Goal: Transaction & Acquisition: Register for event/course

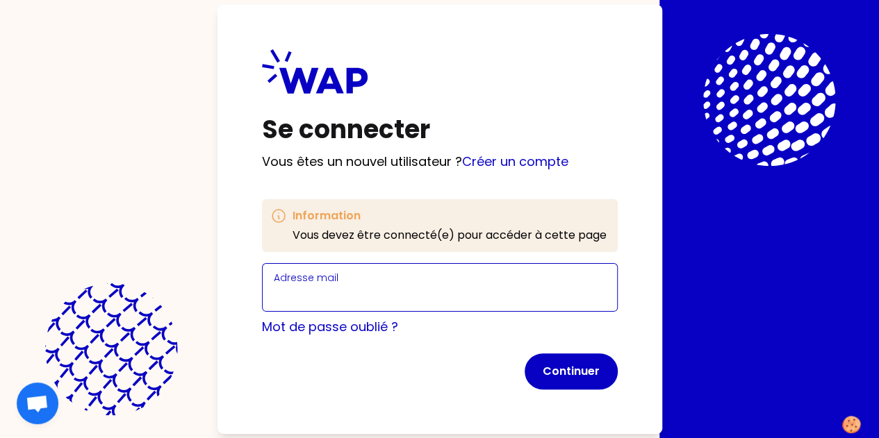
click at [274, 292] on input "Adresse mail" at bounding box center [440, 295] width 332 height 19
click at [338, 166] on p "Vous êtes un nouvel utilisateur ? Créer un compte" at bounding box center [440, 161] width 356 height 19
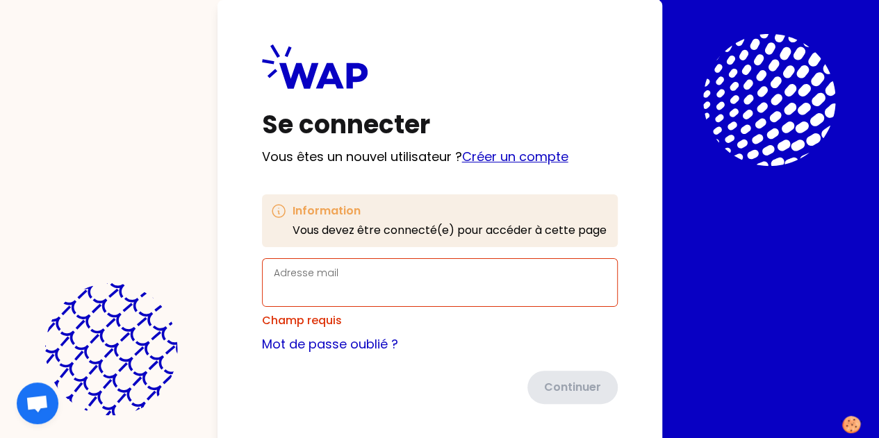
click at [462, 156] on link "Créer un compte" at bounding box center [515, 156] width 106 height 17
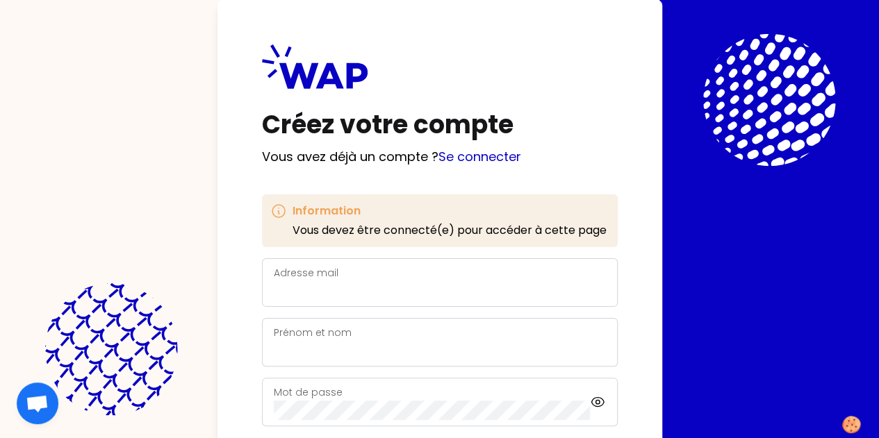
scroll to position [131, 0]
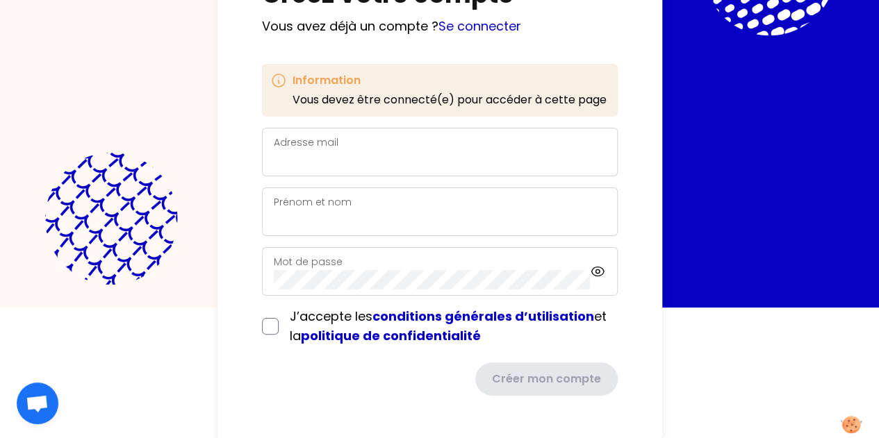
click at [274, 148] on div "Adresse mail" at bounding box center [440, 152] width 332 height 36
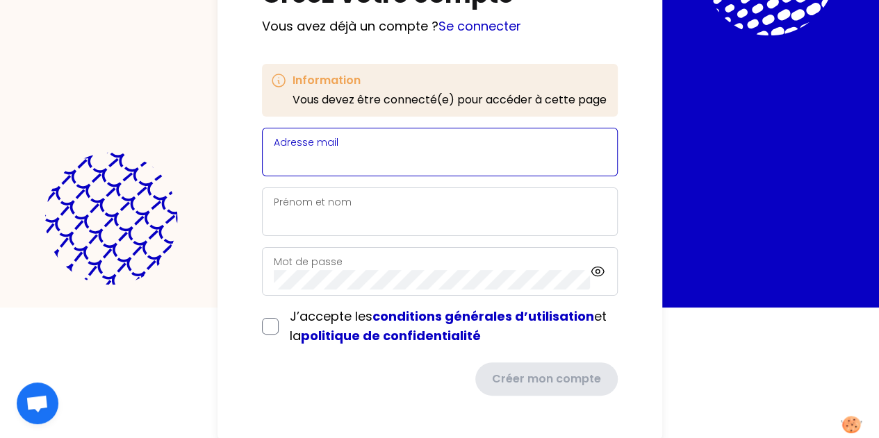
paste input "[EMAIL_ADDRESS][DOMAIN_NAME]"
type input "[EMAIL_ADDRESS][DOMAIN_NAME]"
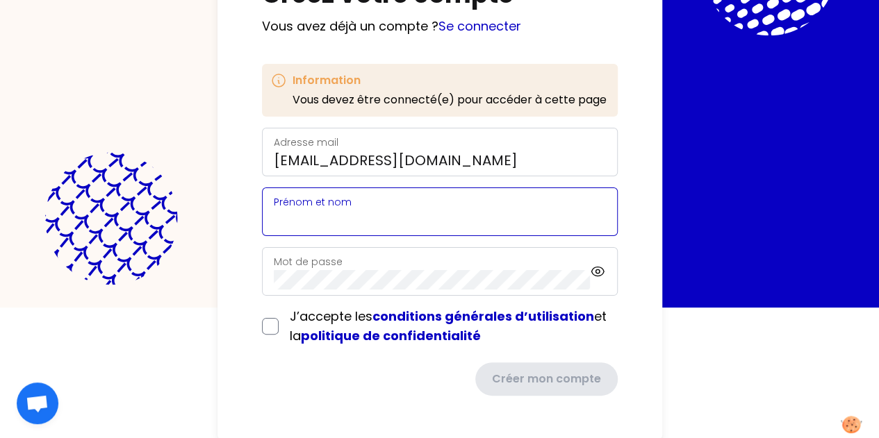
click at [274, 210] on input "Prénom et nom" at bounding box center [440, 219] width 332 height 19
type input "[PERSON_NAME]"
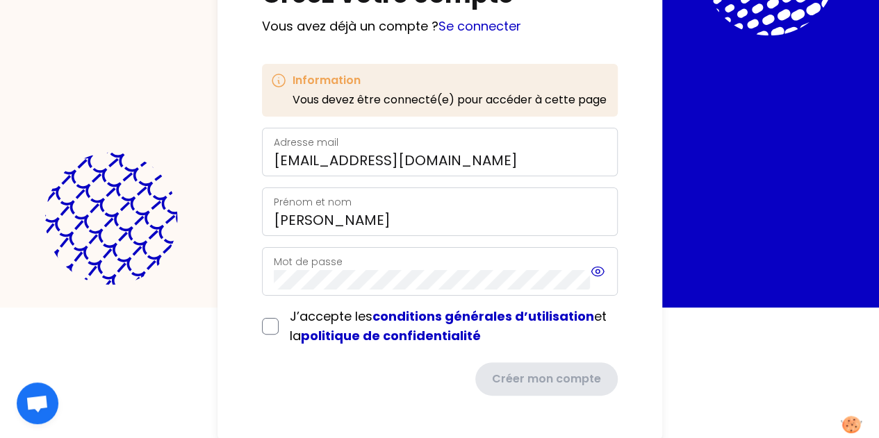
click at [590, 269] on icon at bounding box center [597, 271] width 15 height 17
click at [262, 324] on div "J’accepte les conditions générales d’utilisation et la politique de confidentia…" at bounding box center [440, 326] width 356 height 39
click at [262, 324] on input "checkbox" at bounding box center [270, 326] width 17 height 17
checkbox input "true"
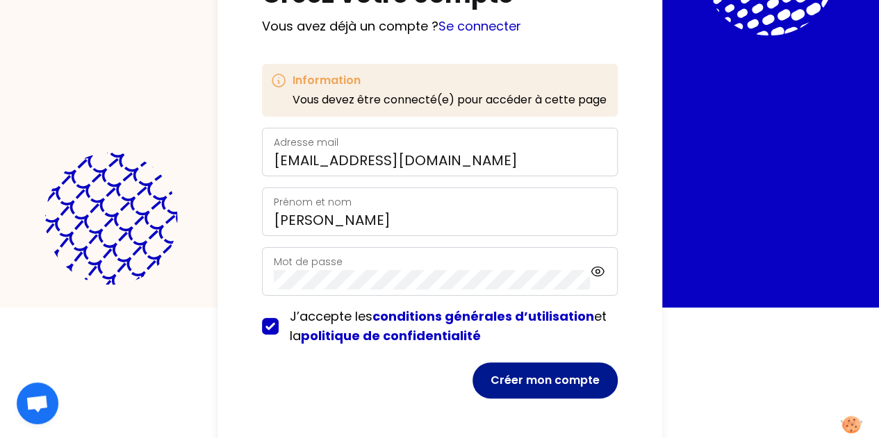
click at [472, 387] on button "Créer mon compte" at bounding box center [544, 381] width 145 height 36
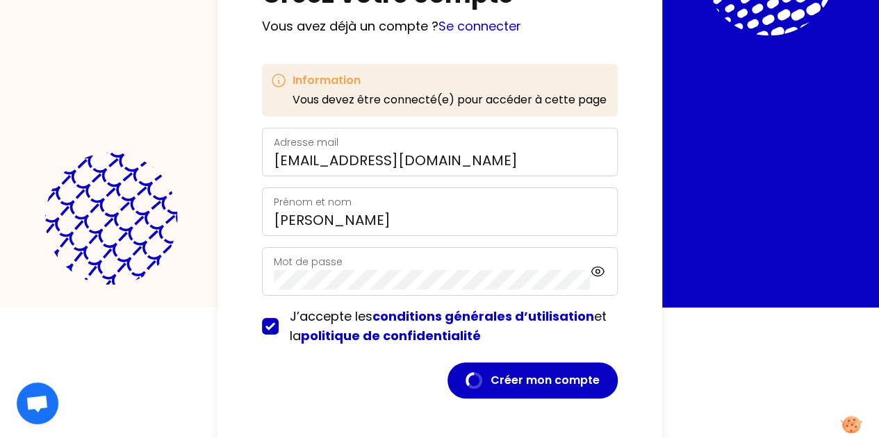
click at [488, 78] on div "Créez votre compte Vous avez déjà un compte ? Se connecter Information Vous dev…" at bounding box center [439, 156] width 445 height 574
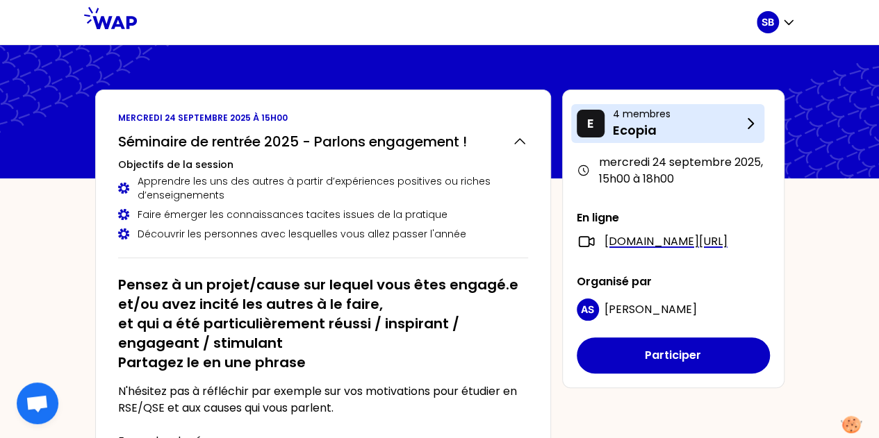
click at [724, 117] on p "4 membres" at bounding box center [677, 114] width 129 height 14
